Goal: Find specific page/section: Find specific page/section

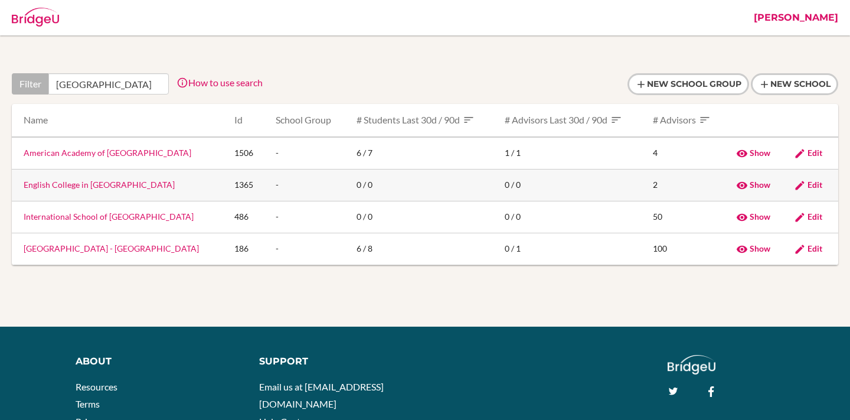
type input "[GEOGRAPHIC_DATA]"
click at [53, 182] on link "English College in [GEOGRAPHIC_DATA]" at bounding box center [99, 185] width 151 height 10
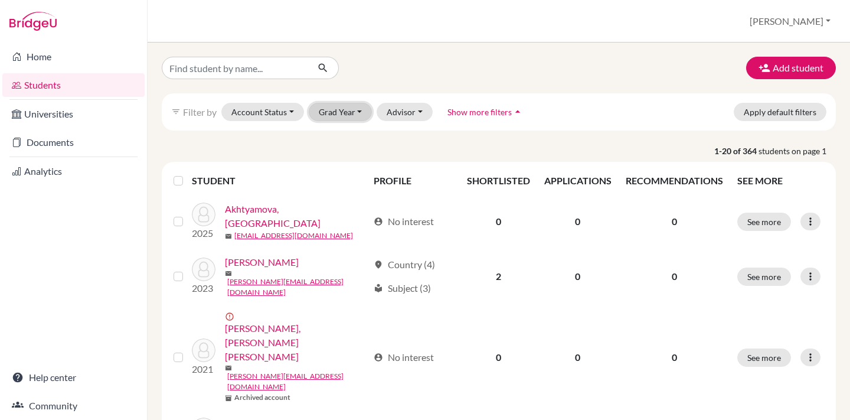
click at [349, 113] on button "Grad Year" at bounding box center [341, 112] width 64 height 18
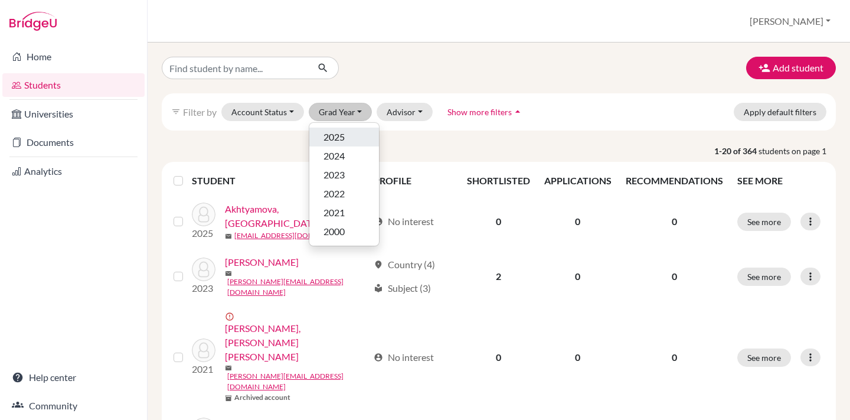
click at [341, 130] on span "2025" at bounding box center [334, 137] width 21 height 14
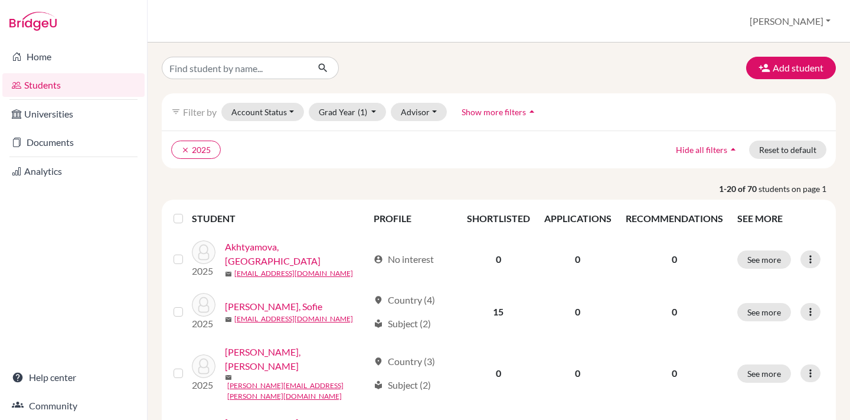
click at [321, 162] on div "clear 2025 Hide all filters arrow_drop_up Reset to default" at bounding box center [499, 149] width 674 height 38
click at [188, 146] on icon "clear" at bounding box center [185, 150] width 8 height 8
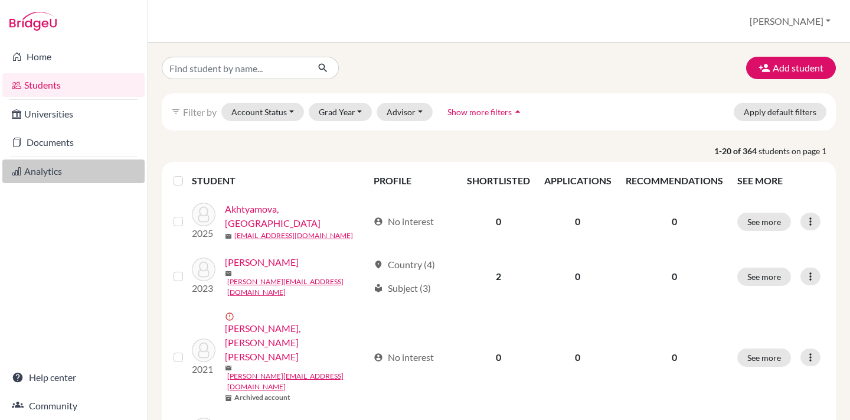
click at [43, 174] on link "Analytics" at bounding box center [73, 171] width 142 height 24
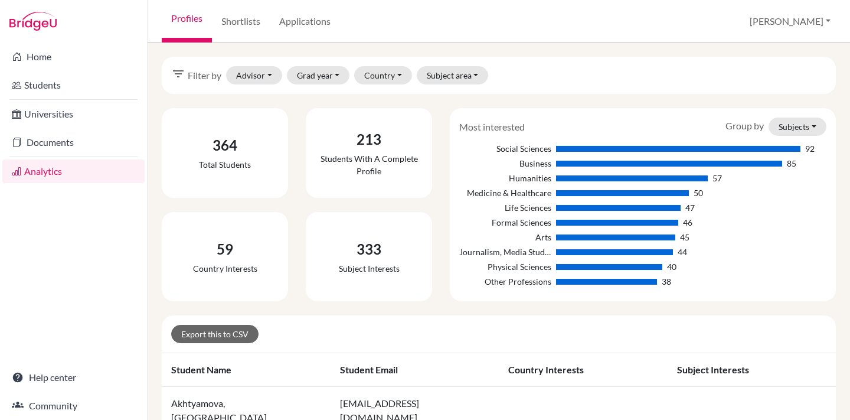
click at [375, 16] on div "Profiles Shortlists Applications [PERSON_NAME] Profile School Settings Admin Sc…" at bounding box center [499, 21] width 703 height 43
